Goal: Information Seeking & Learning: Learn about a topic

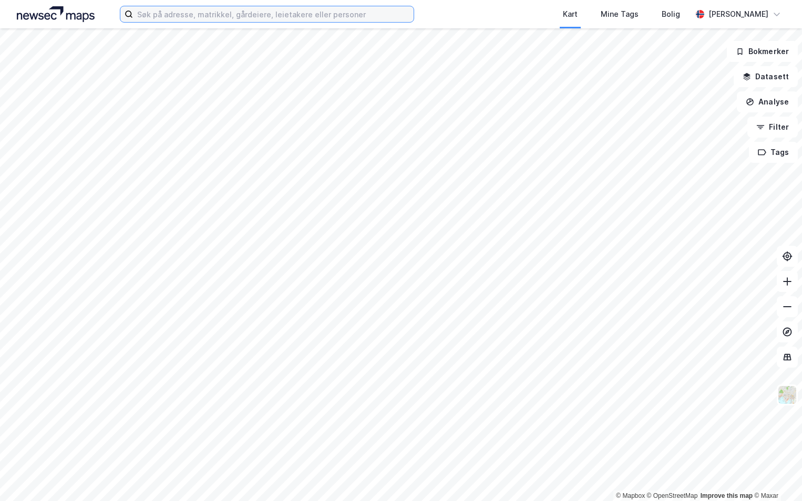
click at [188, 20] on input at bounding box center [273, 14] width 280 height 16
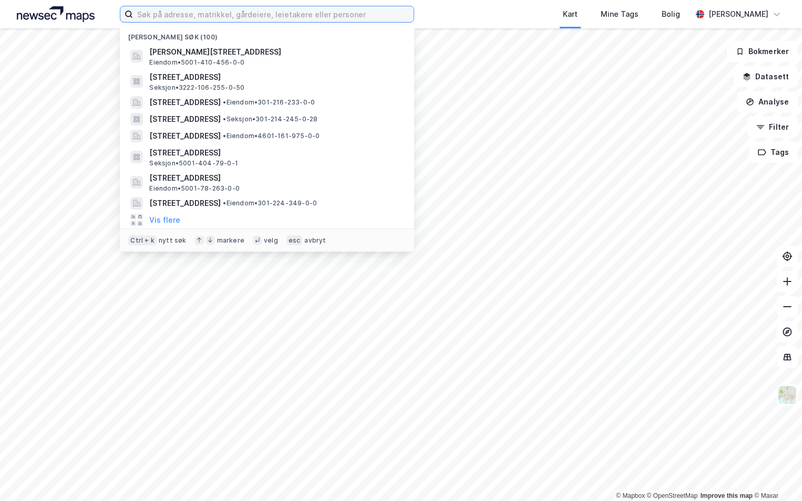
paste input "4204-150/877/0/0"
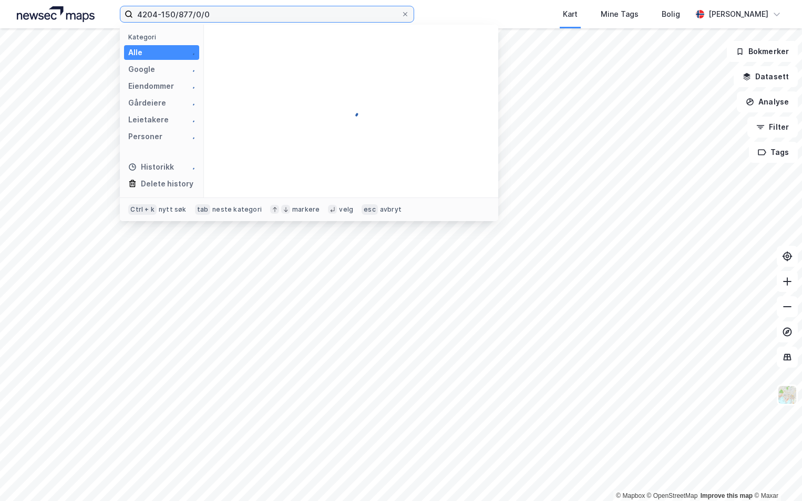
type input "4204-150/877/0/0"
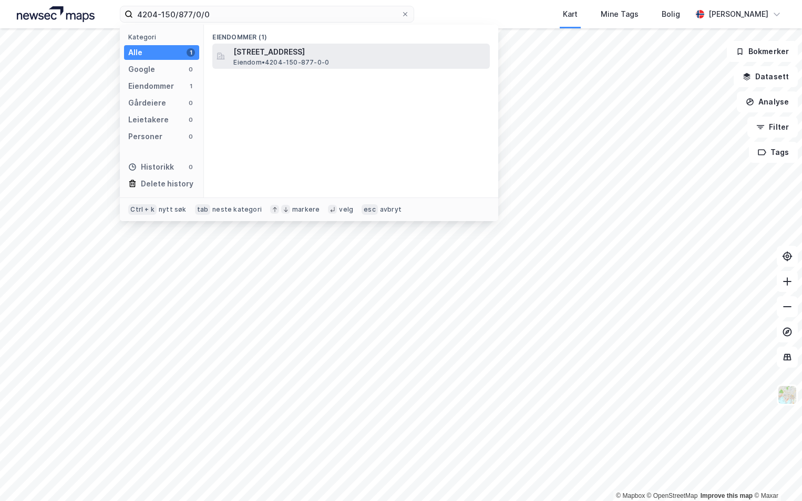
click at [310, 55] on span "[STREET_ADDRESS]" at bounding box center [359, 52] width 252 height 13
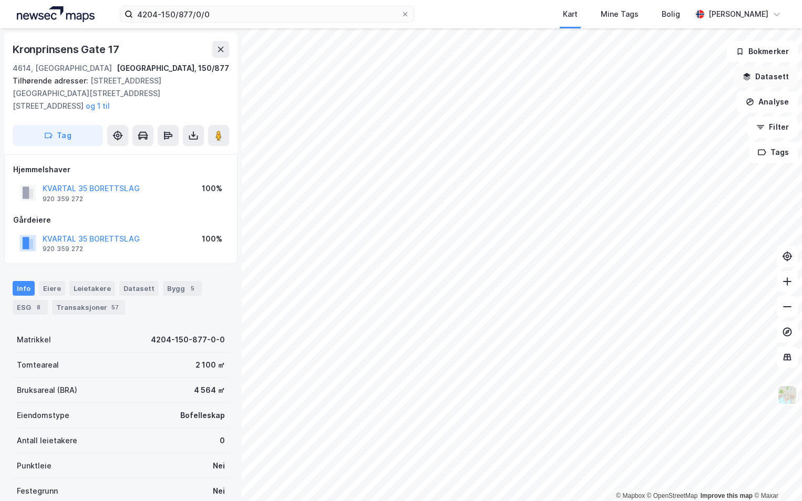
click at [765, 75] on button "Datasett" at bounding box center [765, 76] width 64 height 21
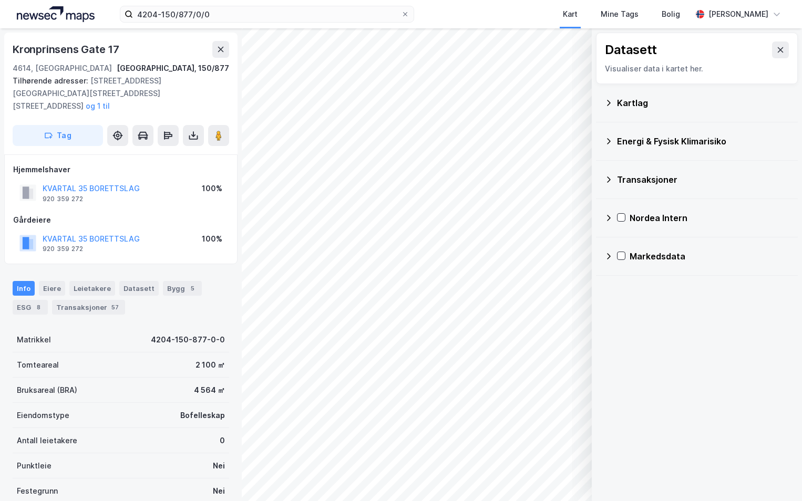
click at [609, 101] on icon at bounding box center [609, 103] width 4 height 6
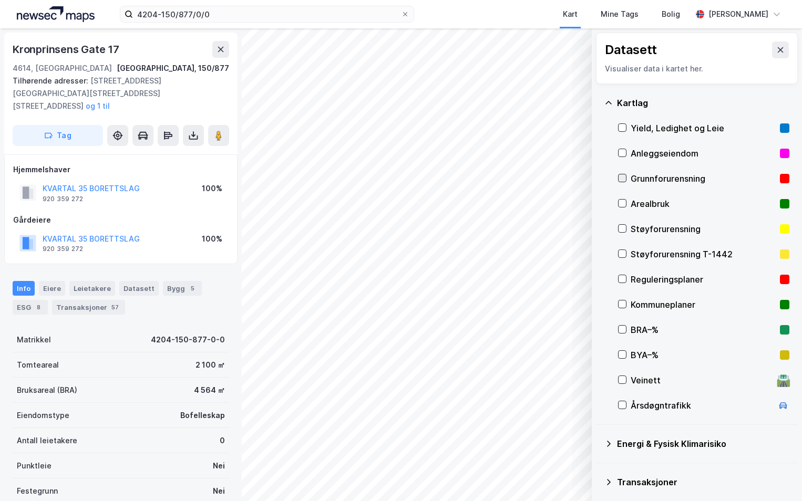
click at [622, 176] on icon at bounding box center [621, 177] width 7 height 7
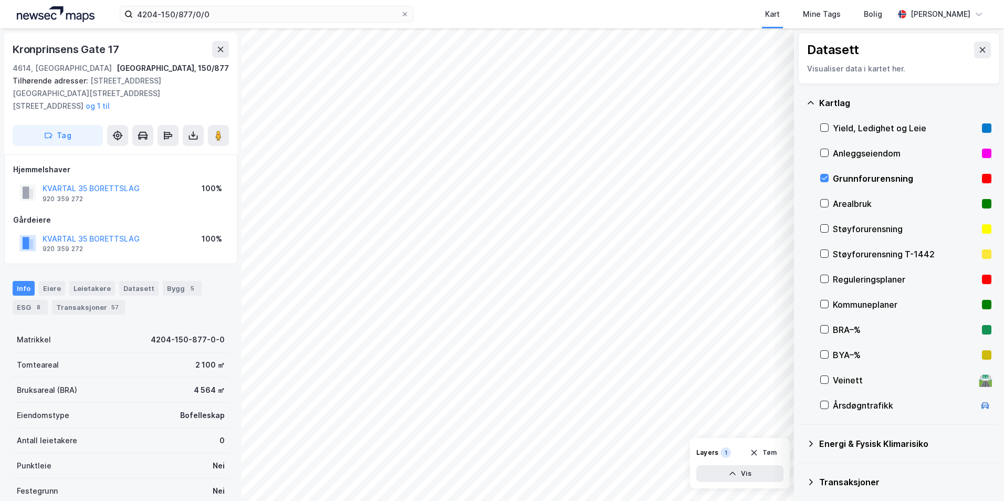
scroll to position [81, 0]
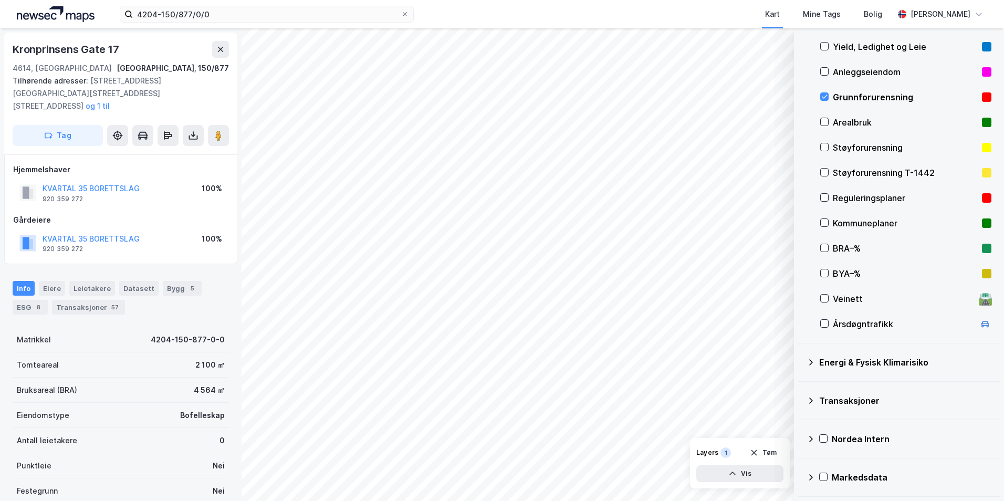
click at [801, 361] on icon at bounding box center [811, 362] width 8 height 8
click at [801, 388] on icon at bounding box center [837, 386] width 7 height 7
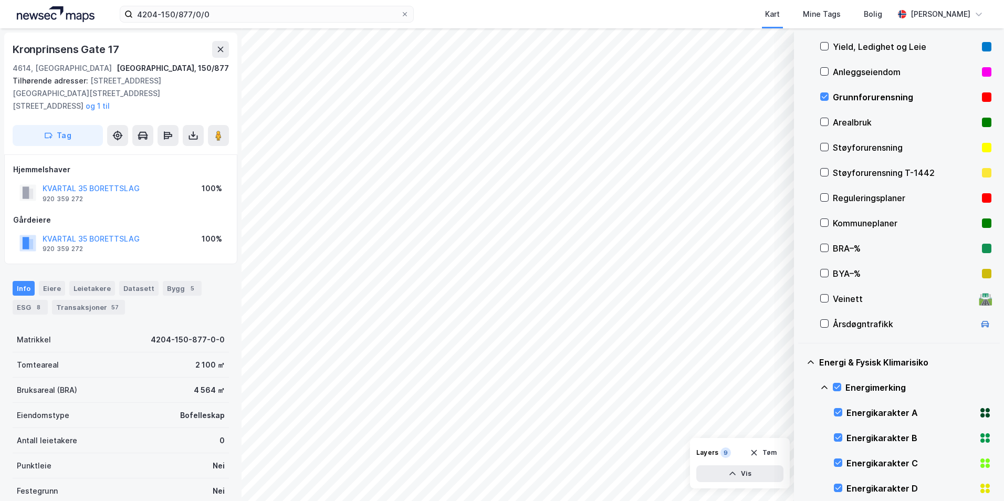
click at [801, 388] on icon at bounding box center [825, 388] width 6 height 4
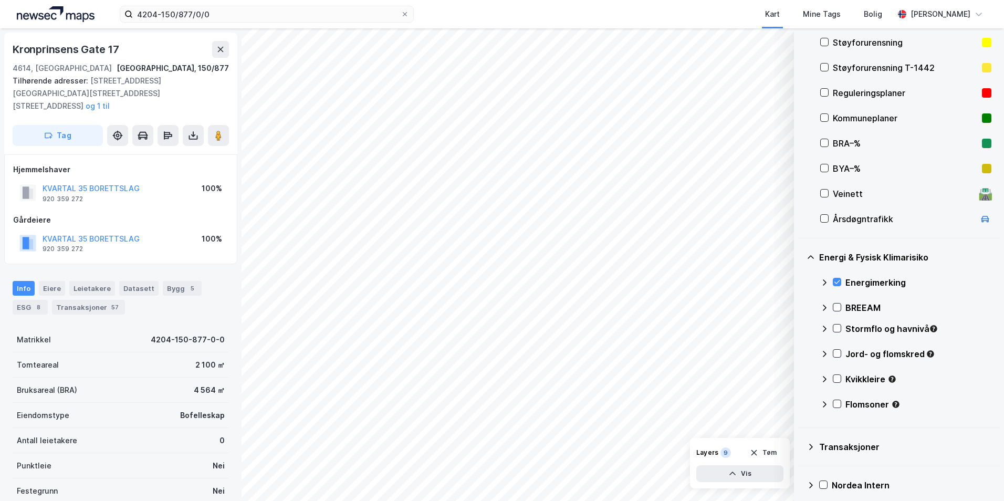
click at [801, 334] on div "Stormflo og havnivå" at bounding box center [905, 332] width 171 height 25
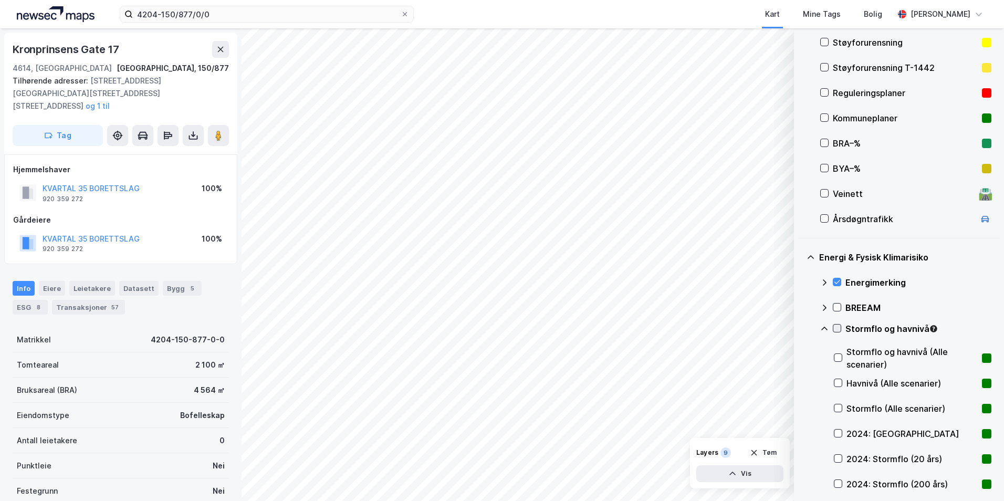
click at [801, 331] on icon at bounding box center [837, 328] width 7 height 7
click at [801, 331] on icon at bounding box center [824, 329] width 8 height 8
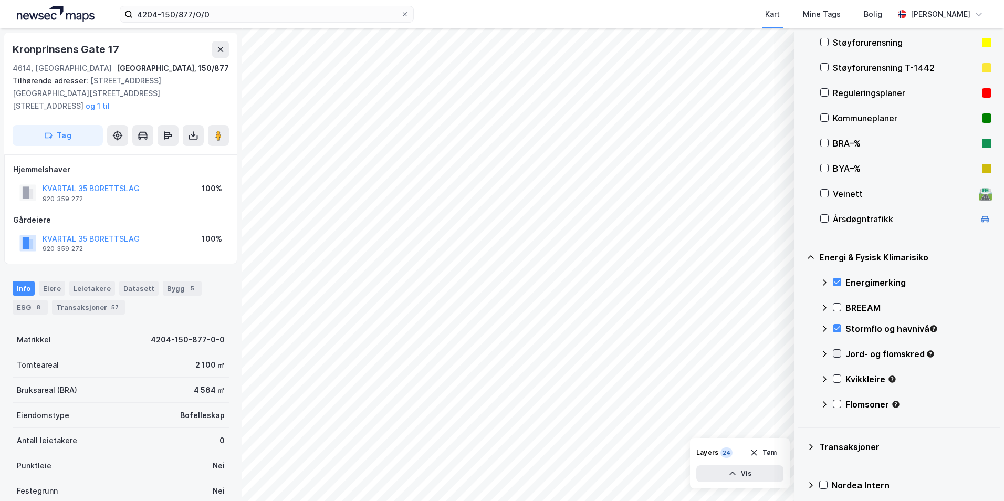
click at [801, 355] on icon at bounding box center [837, 353] width 7 height 7
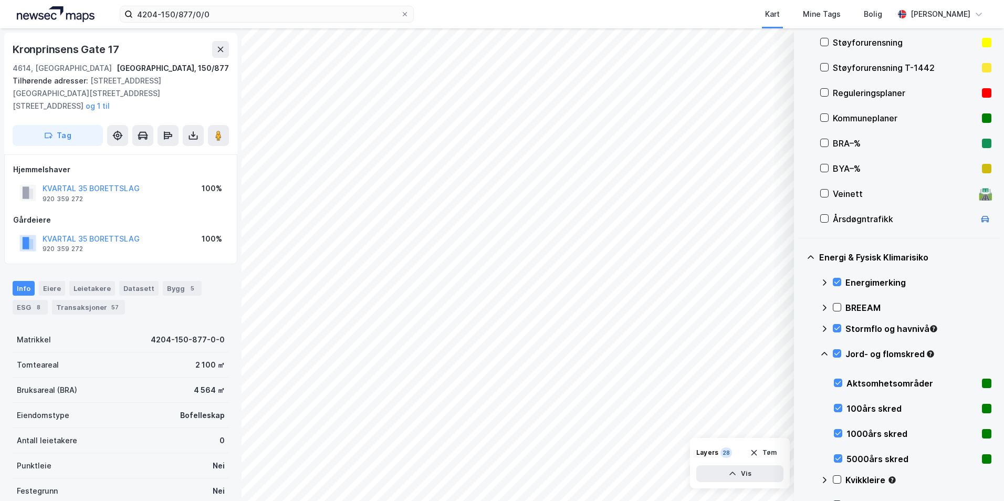
click at [801, 354] on div "Jord- og flomskred" at bounding box center [905, 358] width 171 height 25
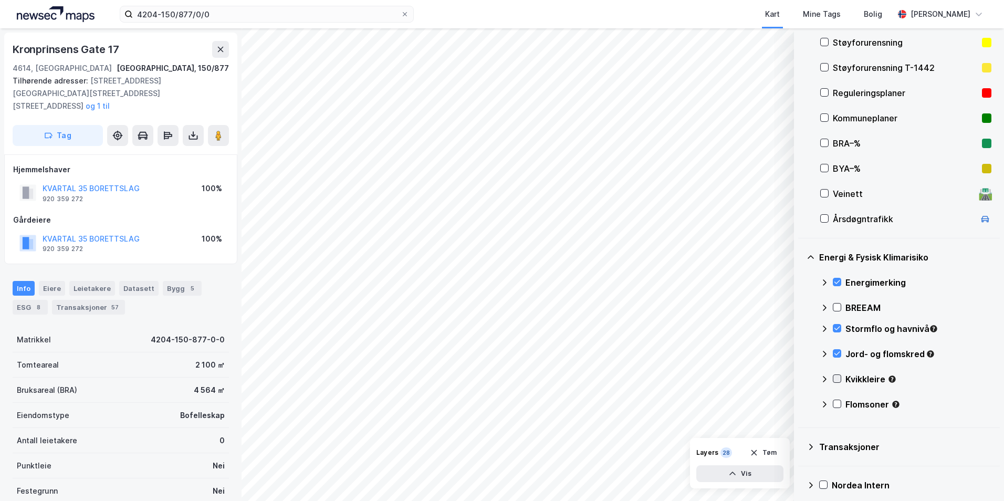
click at [801, 377] on icon at bounding box center [837, 378] width 7 height 7
click at [801, 379] on icon at bounding box center [825, 379] width 6 height 4
click at [801, 403] on icon at bounding box center [837, 403] width 7 height 7
click at [801, 403] on icon at bounding box center [824, 404] width 8 height 8
click at [801, 403] on icon at bounding box center [837, 403] width 7 height 7
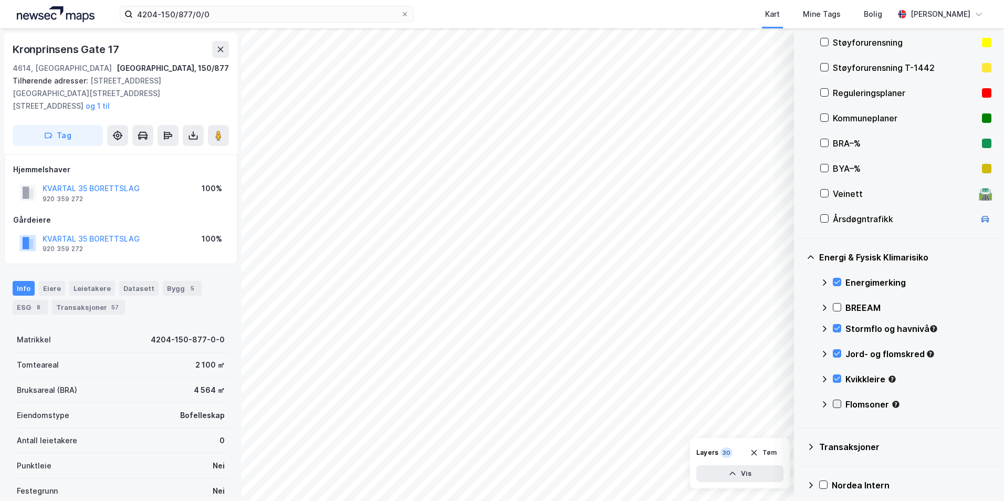
click at [801, 403] on icon at bounding box center [837, 403] width 7 height 7
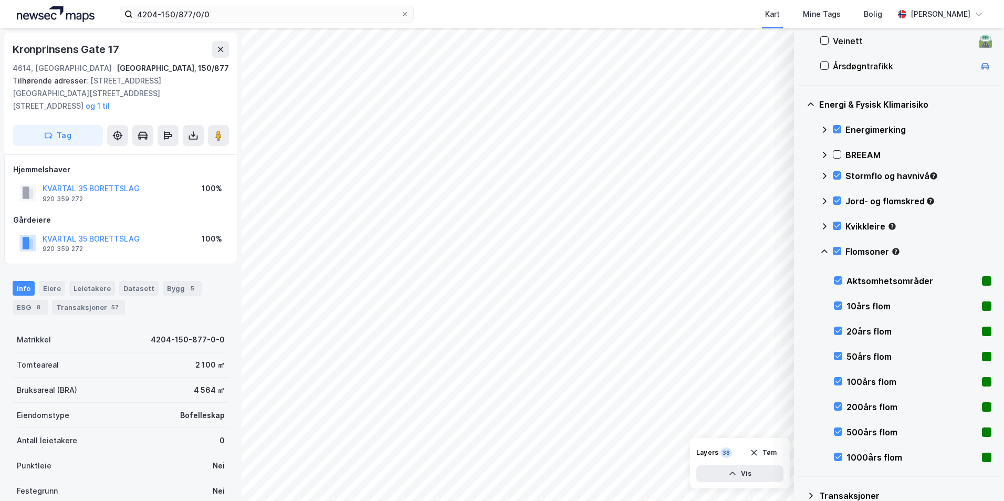
scroll to position [360, 0]
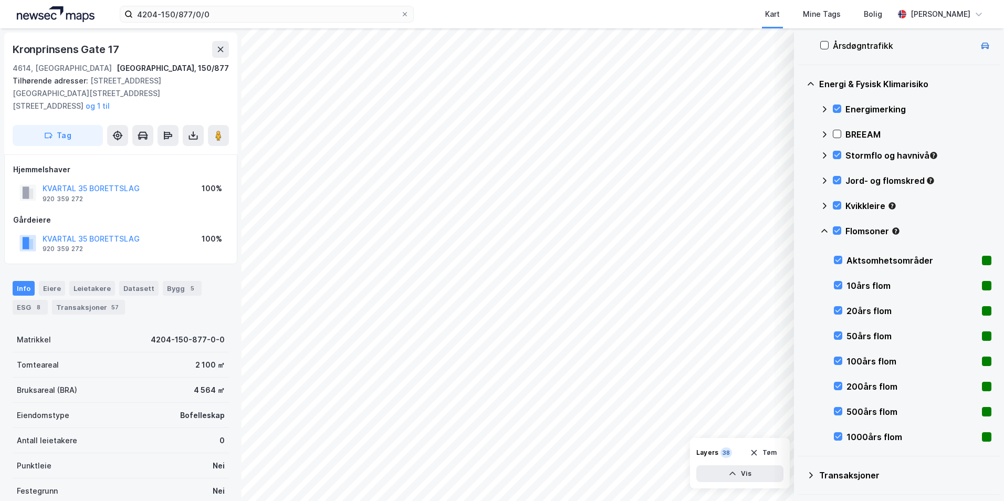
click at [801, 229] on icon at bounding box center [824, 231] width 8 height 8
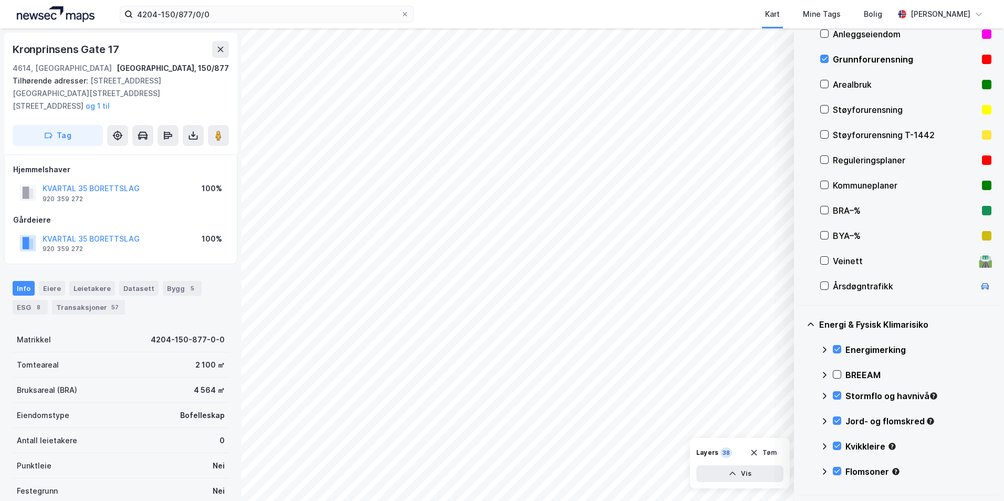
scroll to position [120, 0]
click at [801, 444] on icon at bounding box center [837, 444] width 7 height 7
click at [801, 444] on icon at bounding box center [824, 445] width 8 height 8
click at [801, 468] on icon at bounding box center [837, 469] width 7 height 7
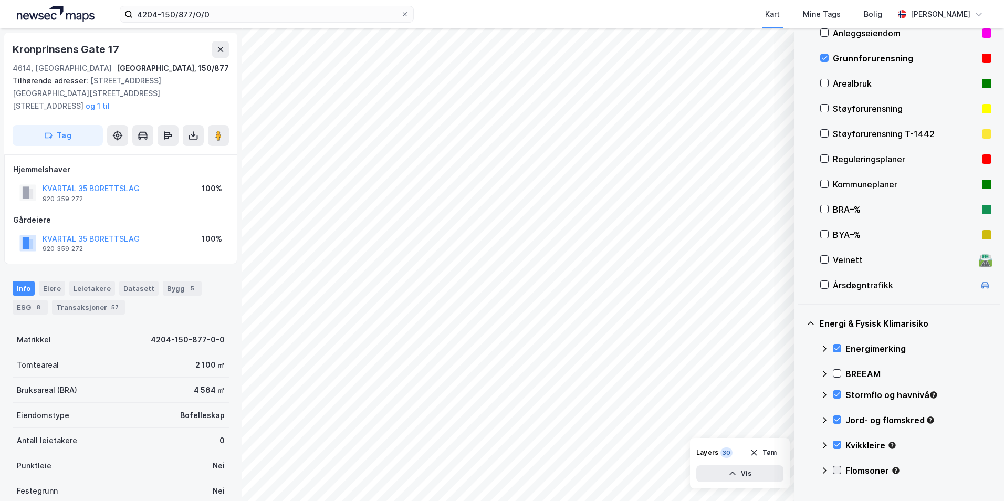
click at [801, 468] on icon at bounding box center [837, 469] width 7 height 7
click at [801, 471] on icon at bounding box center [825, 471] width 6 height 4
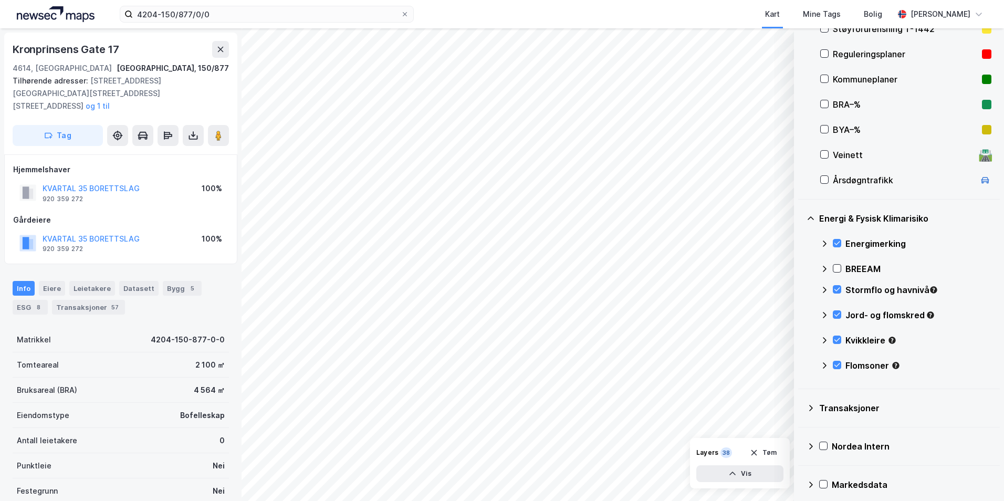
scroll to position [173, 0]
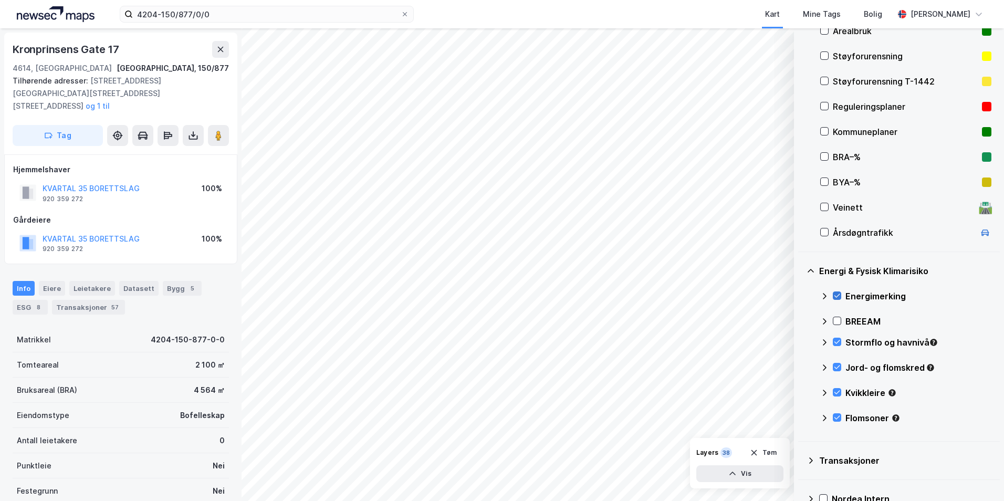
click at [801, 294] on icon at bounding box center [837, 295] width 7 height 7
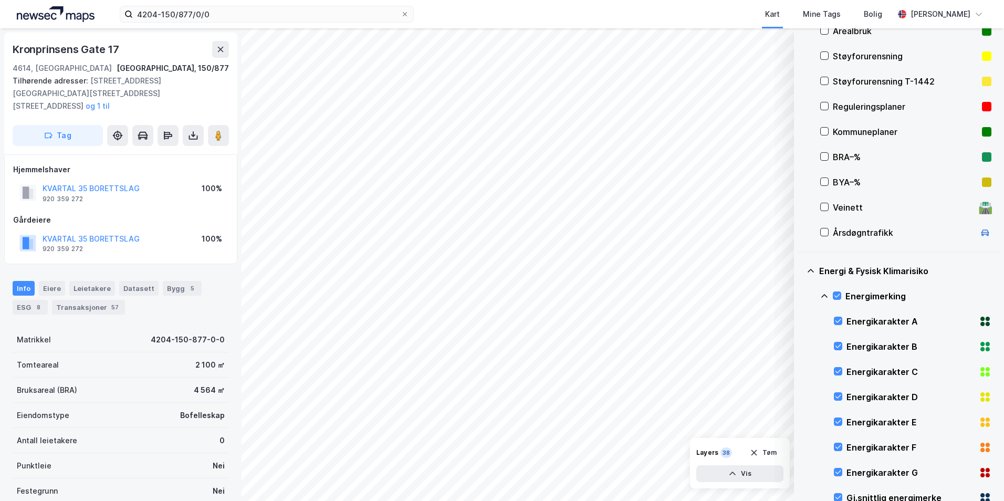
click at [801, 296] on icon at bounding box center [824, 296] width 8 height 8
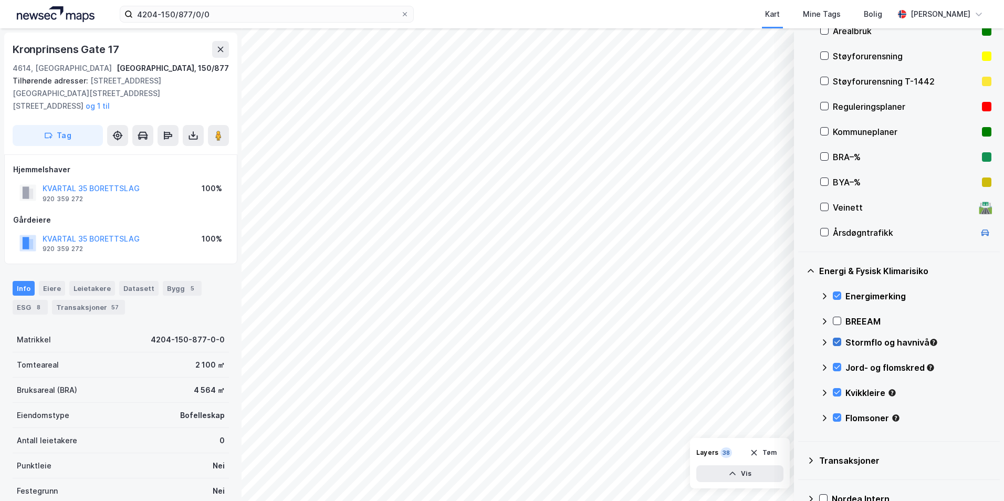
click at [801, 339] on icon at bounding box center [837, 341] width 7 height 7
click at [801, 342] on div "Stormflo og havnivå" at bounding box center [905, 346] width 171 height 25
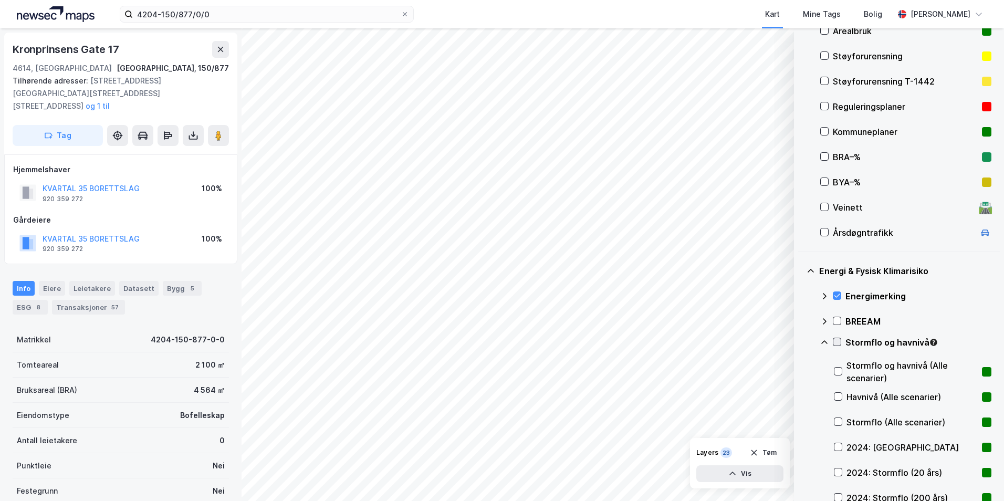
click at [801, 342] on icon at bounding box center [838, 342] width 6 height 4
click at [801, 344] on icon at bounding box center [824, 342] width 8 height 8
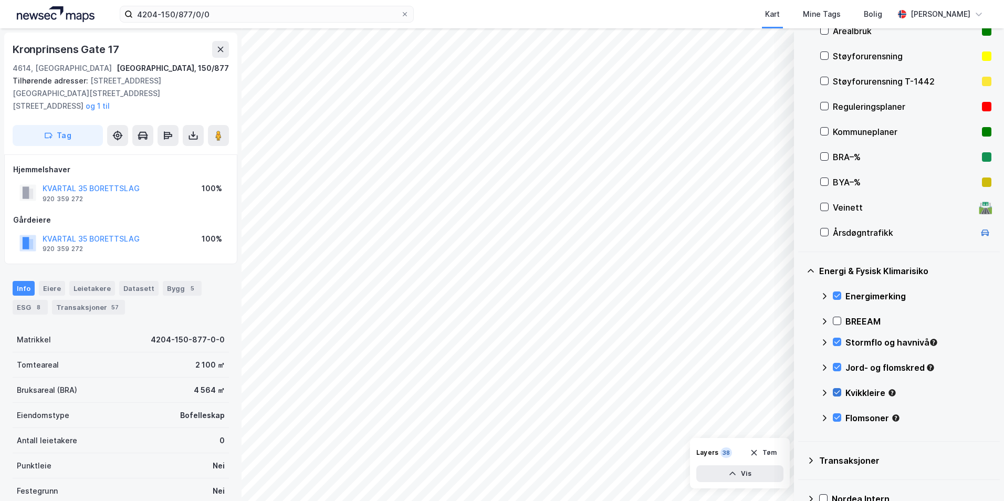
click at [801, 389] on icon at bounding box center [837, 392] width 7 height 7
click at [801, 392] on icon at bounding box center [837, 392] width 7 height 7
click at [801, 392] on icon at bounding box center [825, 393] width 6 height 4
